Goal: Information Seeking & Learning: Learn about a topic

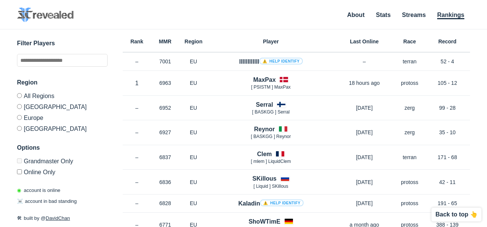
click at [34, 119] on label "Europe" at bounding box center [62, 117] width 91 height 11
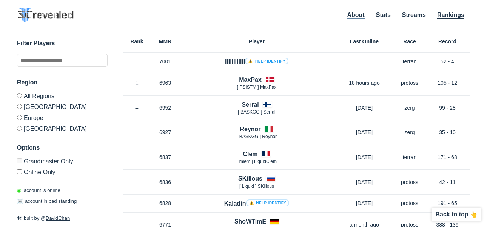
click at [354, 17] on link "About" at bounding box center [355, 16] width 17 height 8
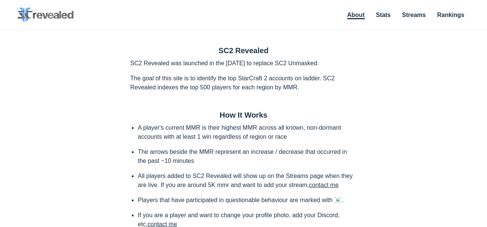
drag, startPoint x: 307, startPoint y: 64, endPoint x: 337, endPoint y: 63, distance: 30.2
click at [337, 63] on p "SC2 Revealed was launched in the [DATE] to replace SC2 Unmasked." at bounding box center [243, 63] width 227 height 9
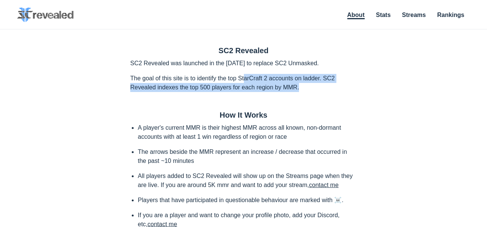
drag, startPoint x: 243, startPoint y: 75, endPoint x: 310, endPoint y: 85, distance: 67.2
click at [310, 85] on p "The goal of this site is to identify the top StarCraft 2 accounts on ladder. SC…" at bounding box center [243, 83] width 227 height 18
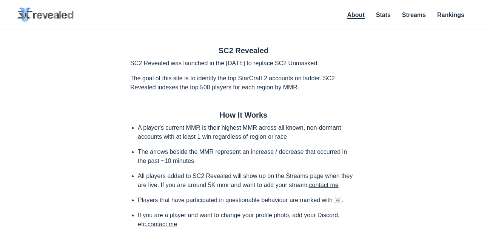
click at [391, 11] on ul "About Stats Streams Rankings" at bounding box center [405, 15] width 131 height 10
click at [390, 13] on link "Stats" at bounding box center [383, 16] width 15 height 8
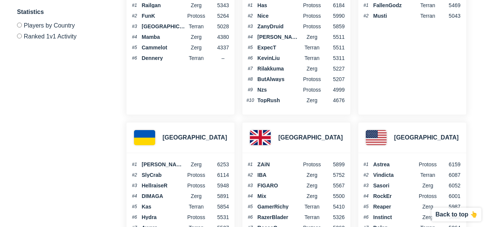
scroll to position [2524, 0]
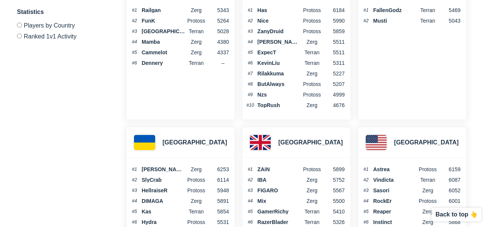
click at [68, 36] on label "Ranked 1v1 Activity" at bounding box center [62, 35] width 91 height 9
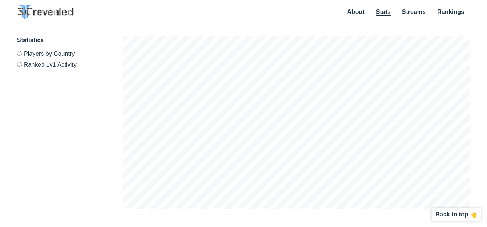
scroll to position [0, 0]
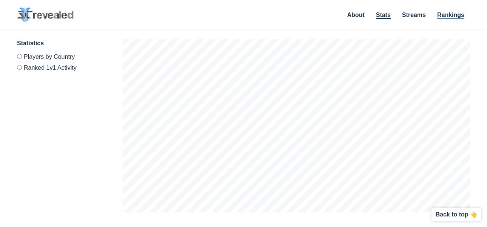
click at [449, 18] on link "Rankings" at bounding box center [450, 16] width 27 height 8
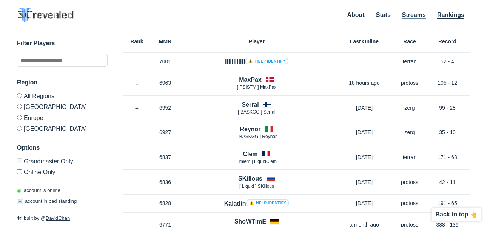
click at [420, 13] on link "Streams" at bounding box center [414, 16] width 24 height 8
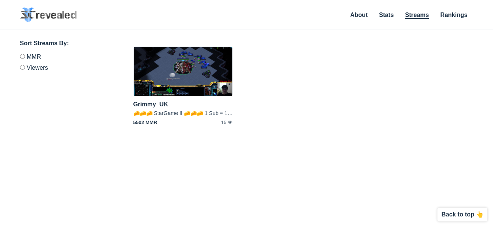
click at [375, 13] on ul "About Stats Streams Rankings" at bounding box center [408, 15] width 131 height 10
click at [368, 13] on ul "About Stats Streams Rankings" at bounding box center [408, 15] width 131 height 10
click at [366, 14] on link "About" at bounding box center [358, 16] width 17 height 8
